Goal: Find specific page/section: Find specific page/section

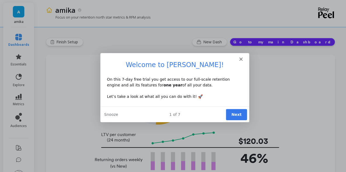
click at [239, 58] on polygon "Close" at bounding box center [240, 58] width 3 height 3
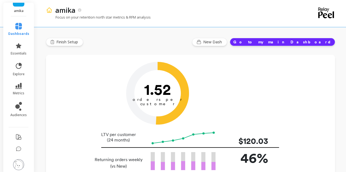
click at [22, 9] on p "amika" at bounding box center [19, 11] width 20 height 4
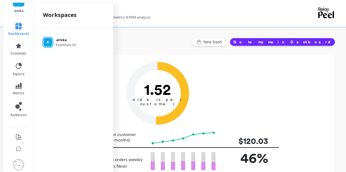
click at [52, 42] on div "A" at bounding box center [47, 42] width 9 height 9
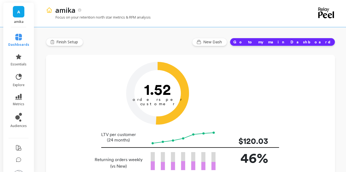
click at [301, 43] on button "Go to my main Dashboard" at bounding box center [282, 42] width 105 height 8
